Goal: Register for event/course

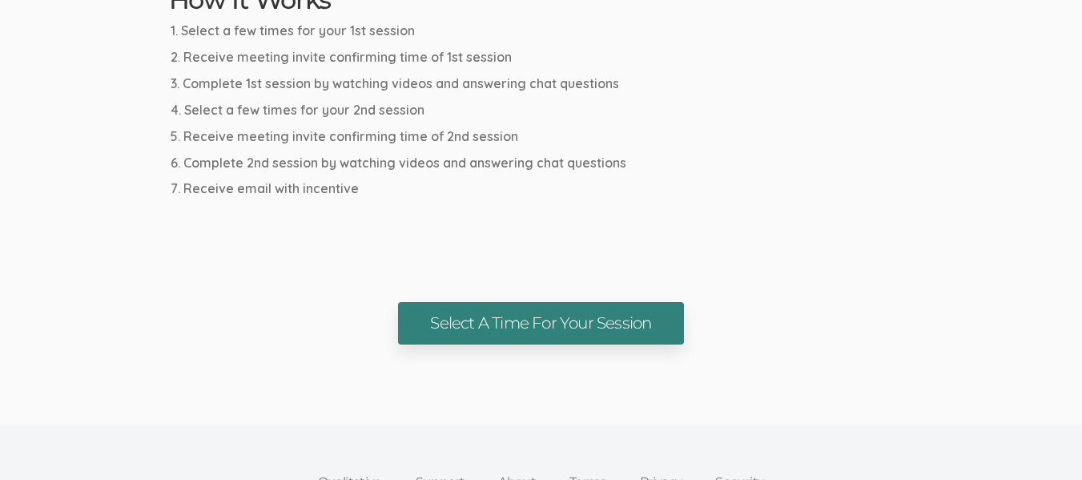
scroll to position [961, 0]
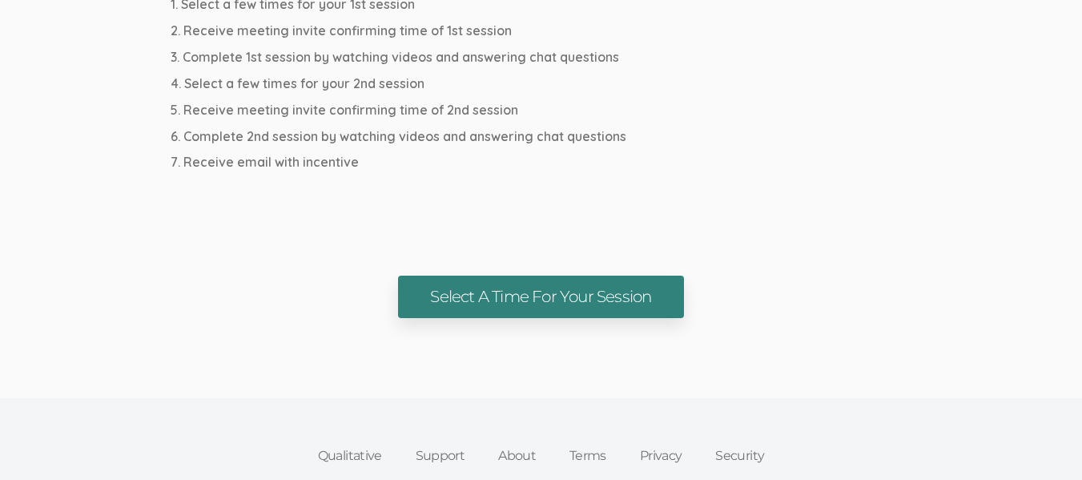
click at [538, 294] on link "Select A Time For Your Session" at bounding box center [540, 296] width 285 height 42
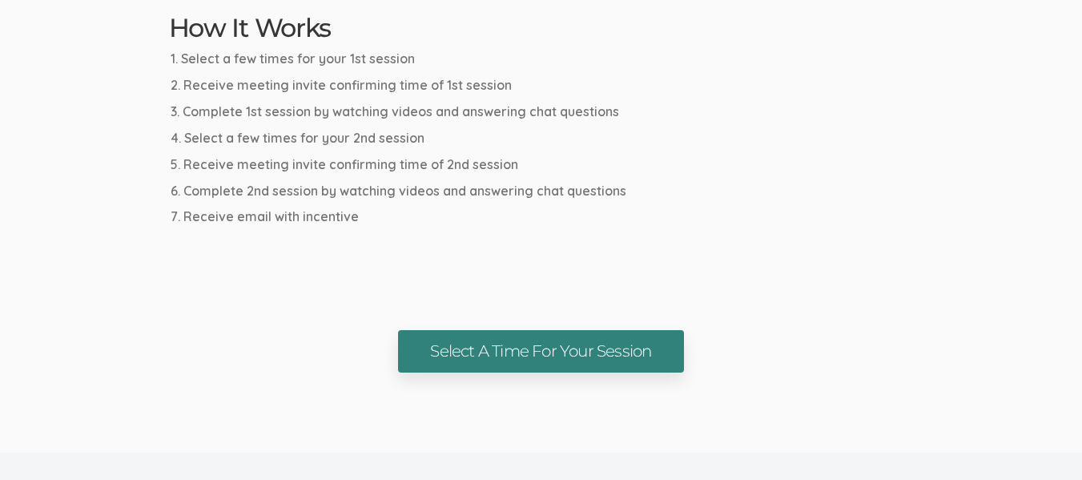
scroll to position [881, 0]
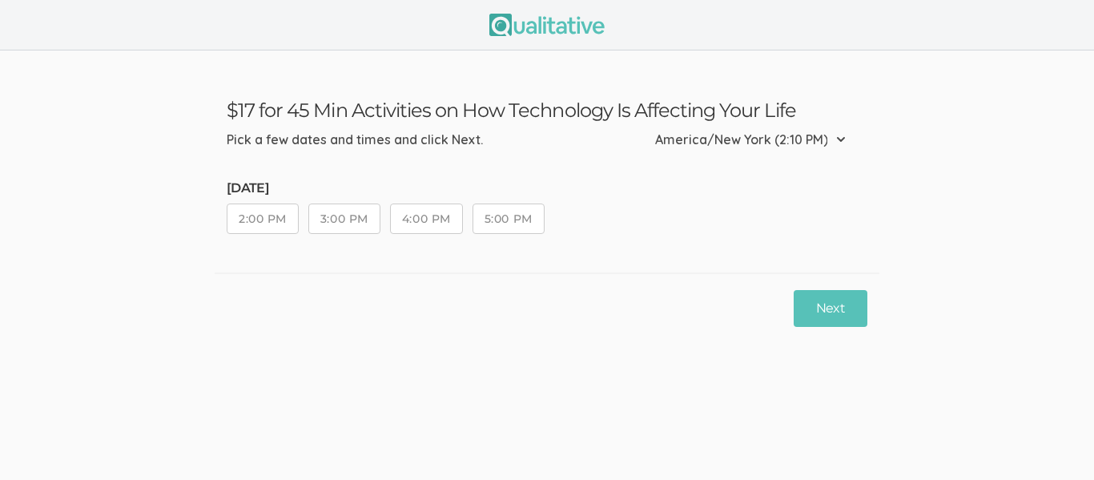
click at [259, 217] on button "2:00 PM" at bounding box center [263, 218] width 72 height 30
click at [345, 217] on button "3:00 PM" at bounding box center [344, 218] width 72 height 30
click at [408, 218] on button "4:00 PM" at bounding box center [426, 218] width 73 height 30
click at [512, 227] on button "5:00 PM" at bounding box center [508, 218] width 72 height 30
click at [832, 307] on button "Next" at bounding box center [831, 309] width 74 height 38
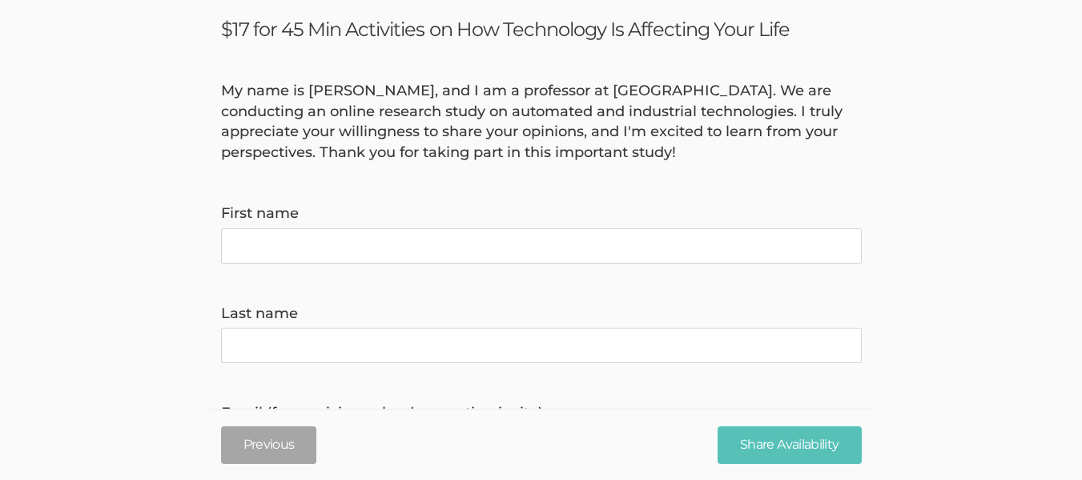
scroll to position [80, 0]
click at [379, 249] on name "First name" at bounding box center [541, 246] width 641 height 35
type name "Edward"
type name "Sommers"
type invite\) "emdus.42164@gmail.com"
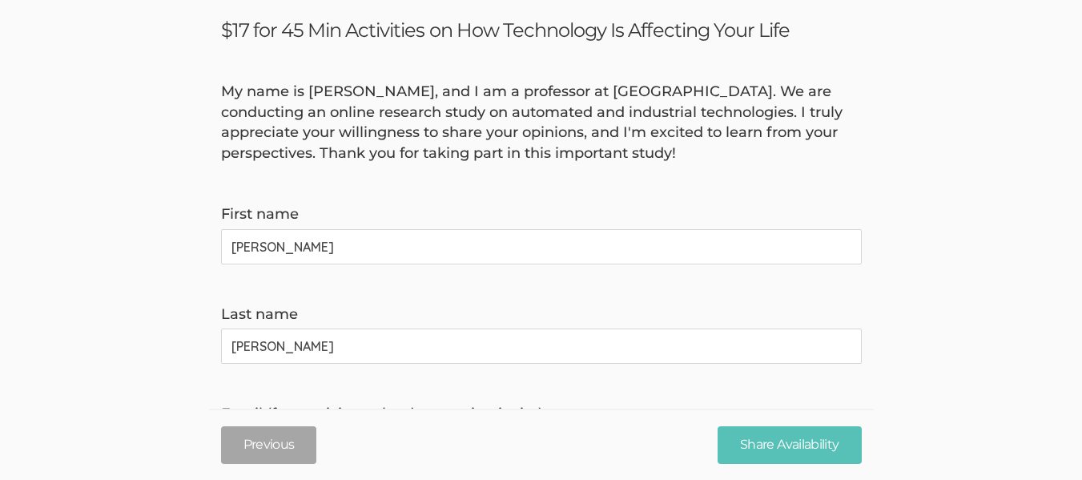
type time\) "9737044102"
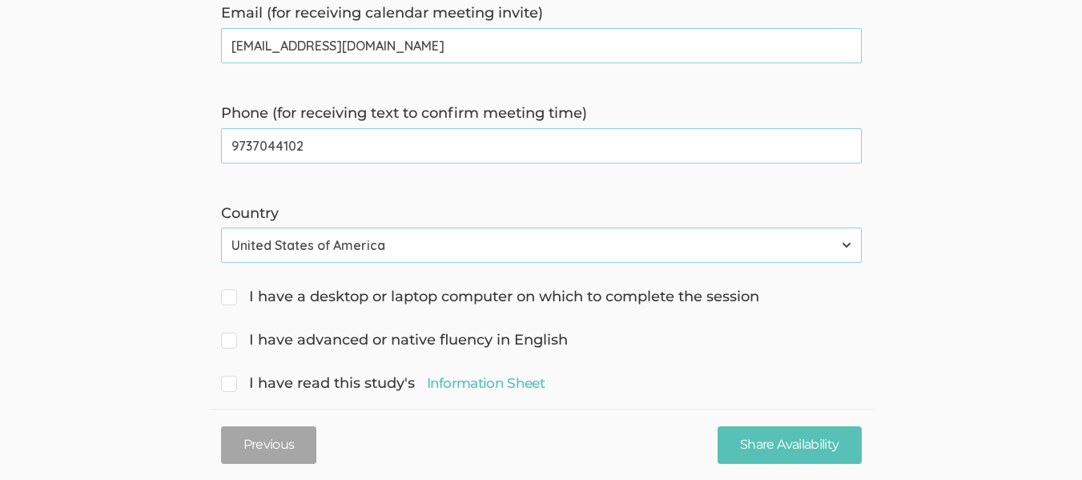
scroll to position [561, 0]
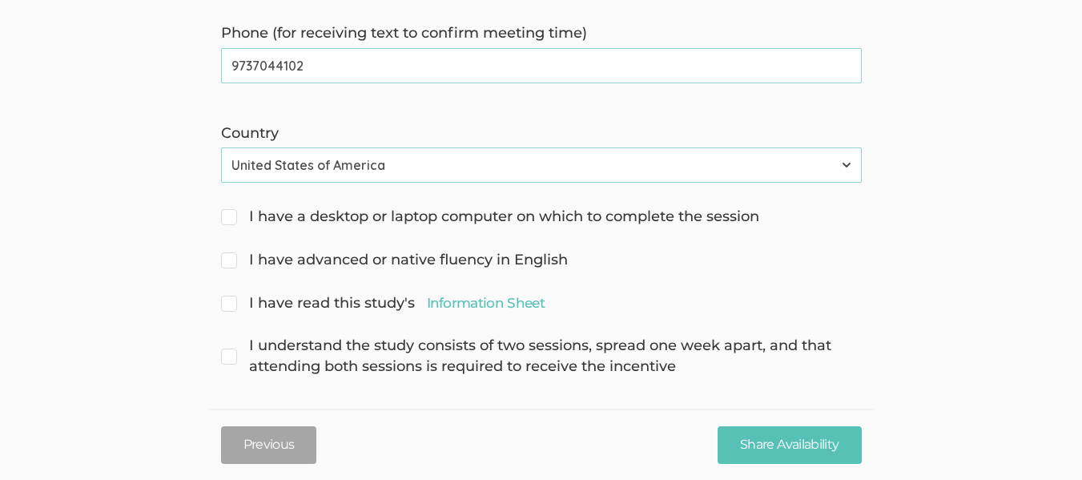
click at [228, 213] on input "I have a desktop or laptop computer on which to complete the session" at bounding box center [226, 215] width 10 height 10
checkbox input "true"
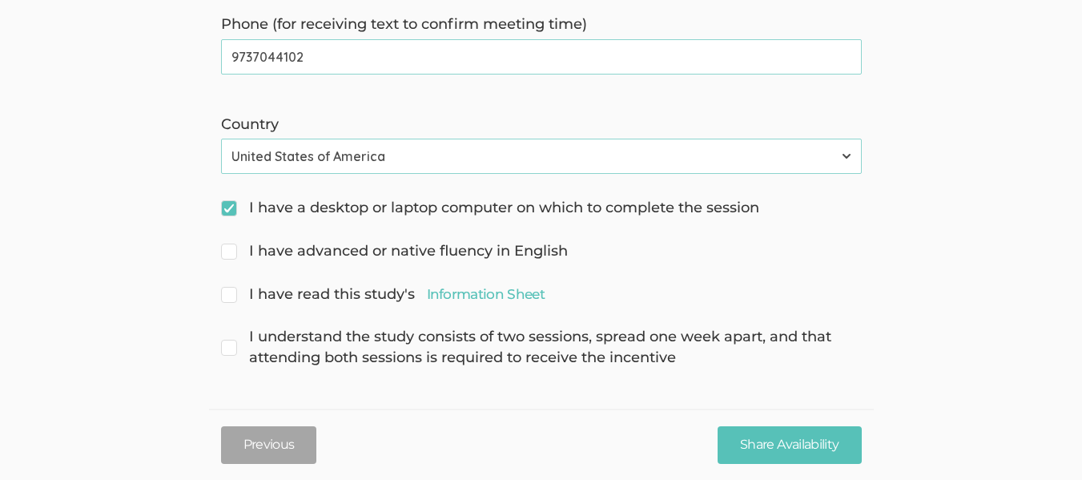
click at [232, 251] on span "I have advanced or native fluency in English" at bounding box center [394, 251] width 347 height 21
click at [231, 251] on input "I have advanced or native fluency in English" at bounding box center [226, 249] width 10 height 10
checkbox input "true"
click at [508, 296] on link "Information Sheet" at bounding box center [486, 293] width 118 height 19
click at [234, 294] on span "I have read this study's Information Sheet" at bounding box center [383, 294] width 324 height 21
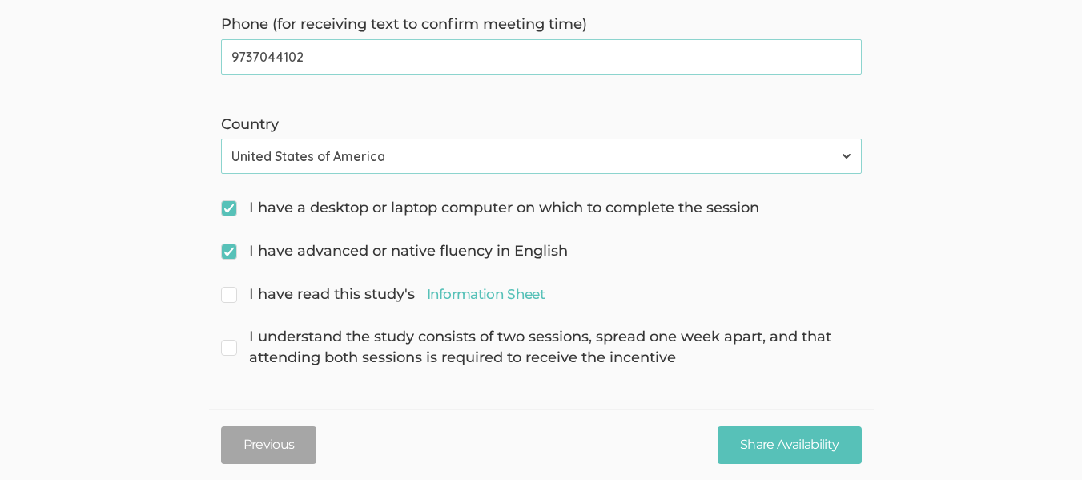
click at [231, 294] on input "I have read this study's Information Sheet" at bounding box center [226, 293] width 10 height 10
checkbox input "true"
click at [230, 349] on span "I understand the study consists of two sessions, spread one week apart, and tha…" at bounding box center [541, 347] width 641 height 41
click at [230, 340] on input "I understand the study consists of two sessions, spread one week apart, and tha…" at bounding box center [226, 335] width 10 height 10
checkbox input "true"
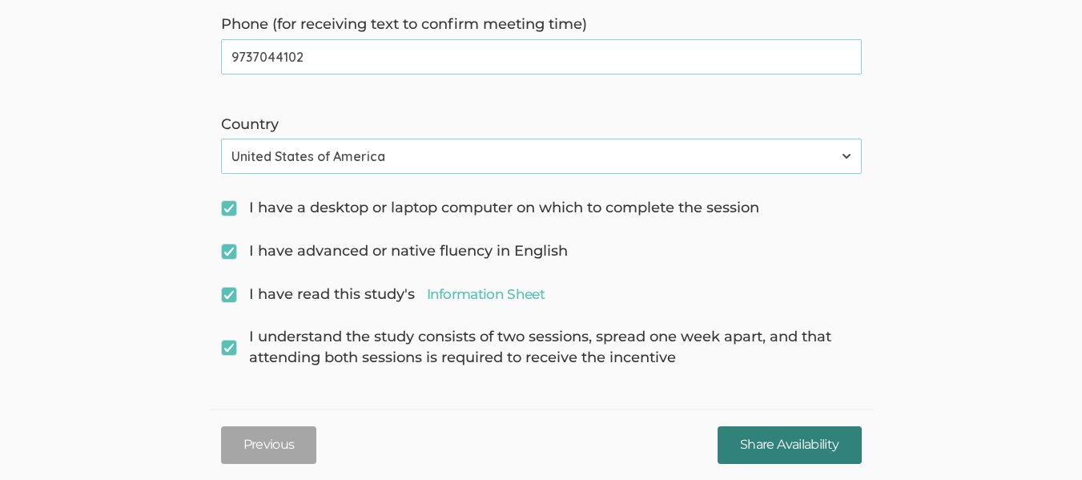
click at [798, 444] on input "Share Availability" at bounding box center [789, 445] width 143 height 38
